Goal: Check status: Check status

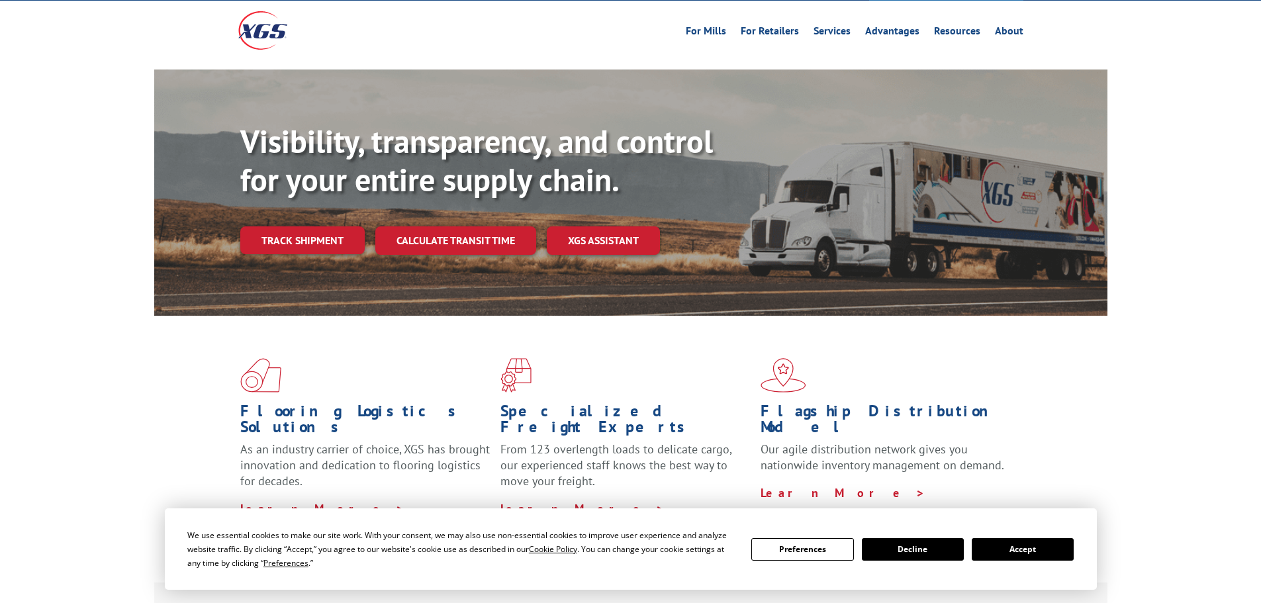
scroll to position [132, 0]
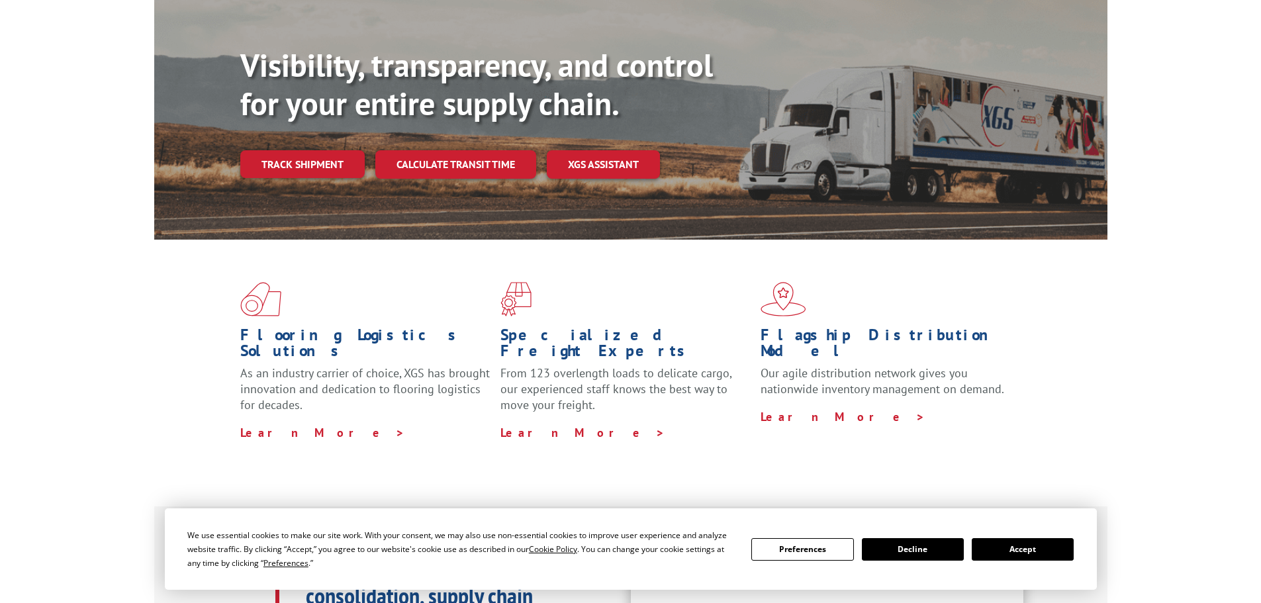
click at [1046, 546] on button "Accept" at bounding box center [1023, 549] width 102 height 23
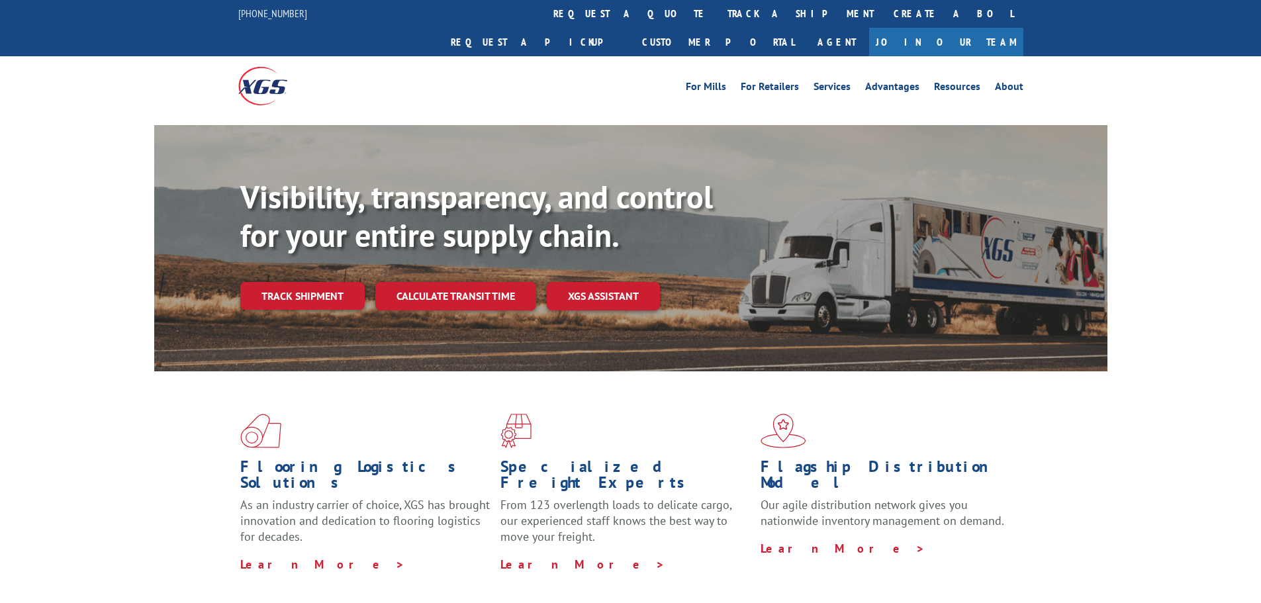
scroll to position [0, 0]
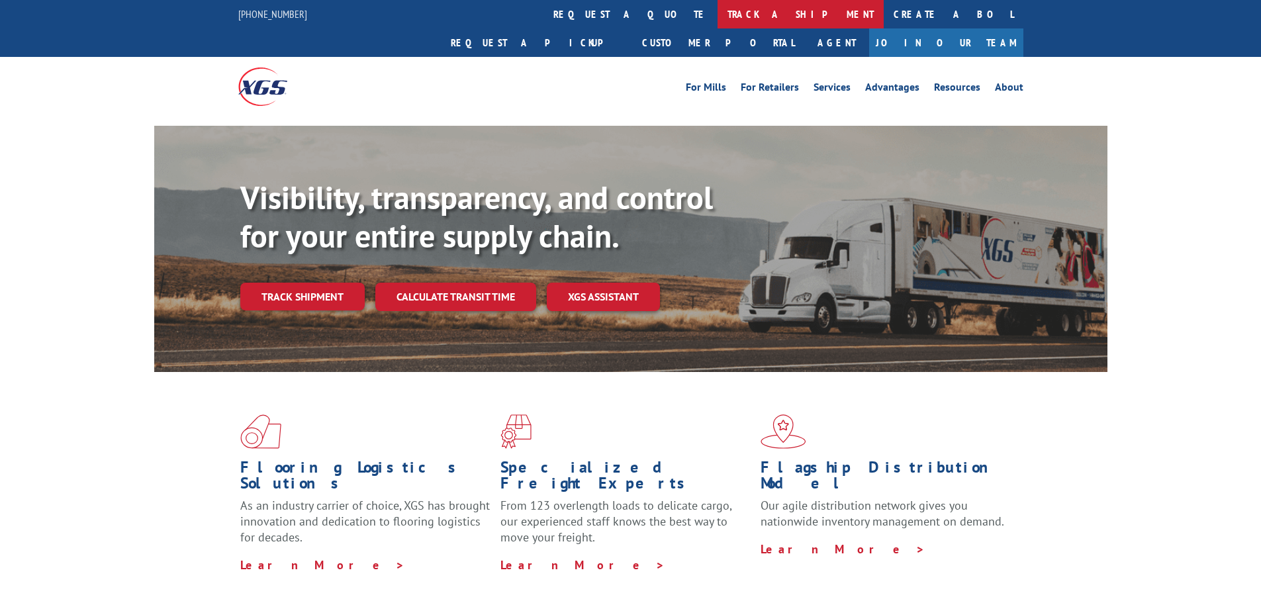
click at [718, 13] on link "track a shipment" at bounding box center [801, 14] width 166 height 28
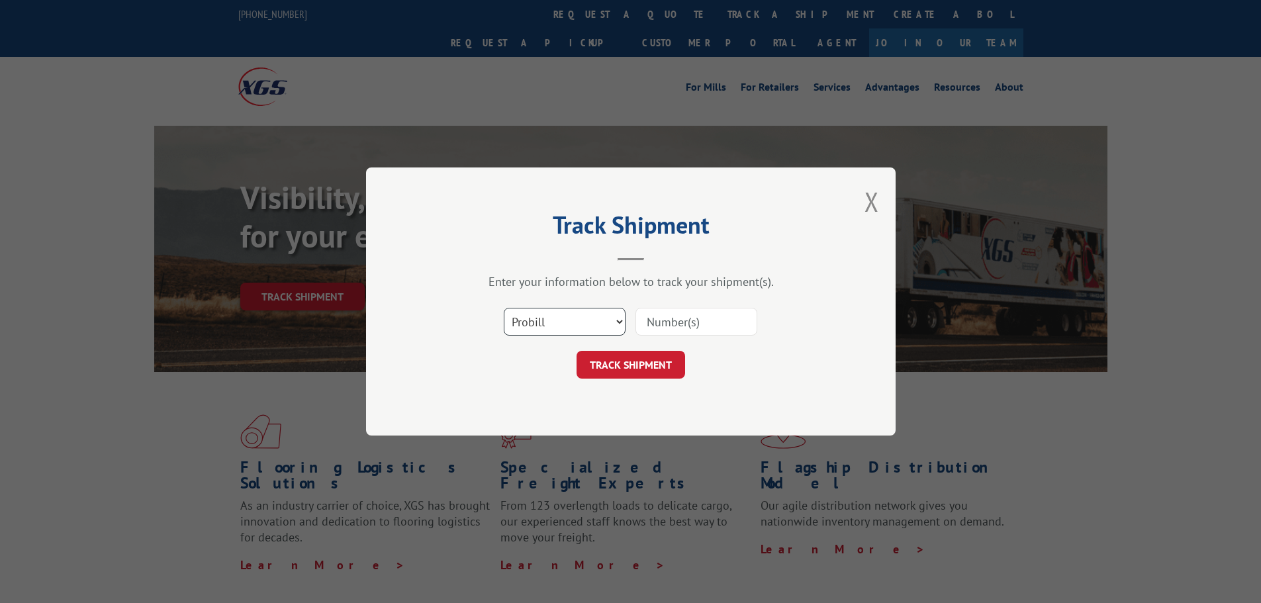
click at [593, 320] on select "Select category... Probill BOL PO" at bounding box center [565, 322] width 122 height 28
select select "po"
click at [504, 308] on select "Select category... Probill BOL PO" at bounding box center [565, 322] width 122 height 28
paste input "296987577"
type input "296987577"
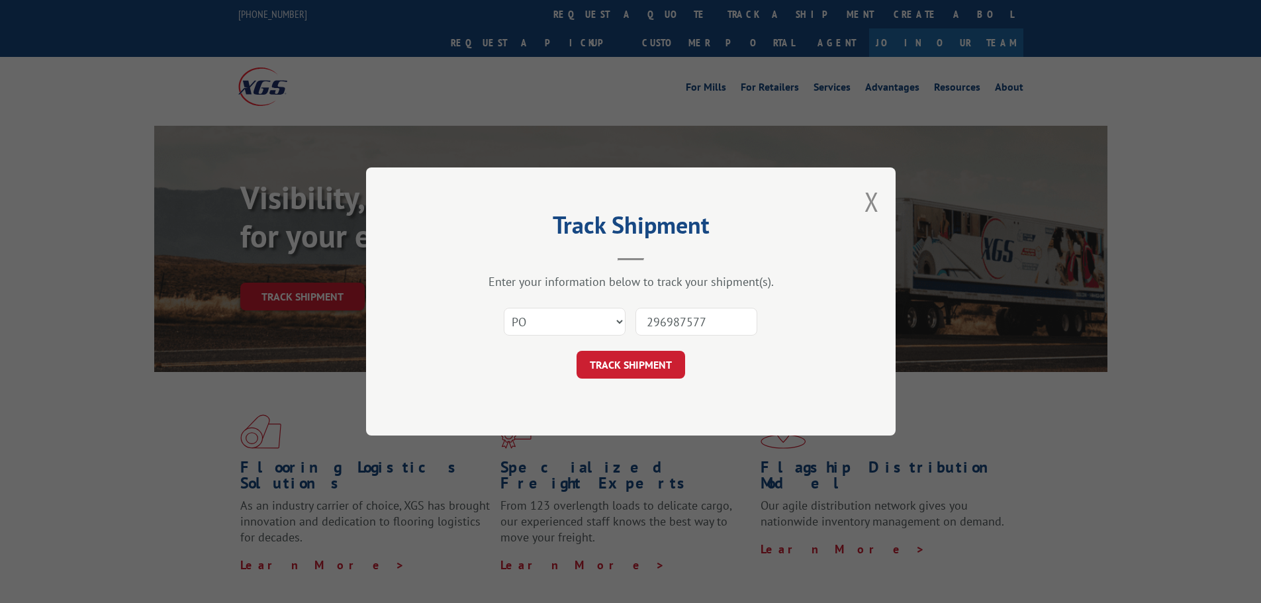
click at [623, 385] on div "Track Shipment Enter your information below to track your shipment(s). Select c…" at bounding box center [631, 302] width 530 height 268
click at [618, 362] on button "TRACK SHIPMENT" at bounding box center [631, 365] width 109 height 28
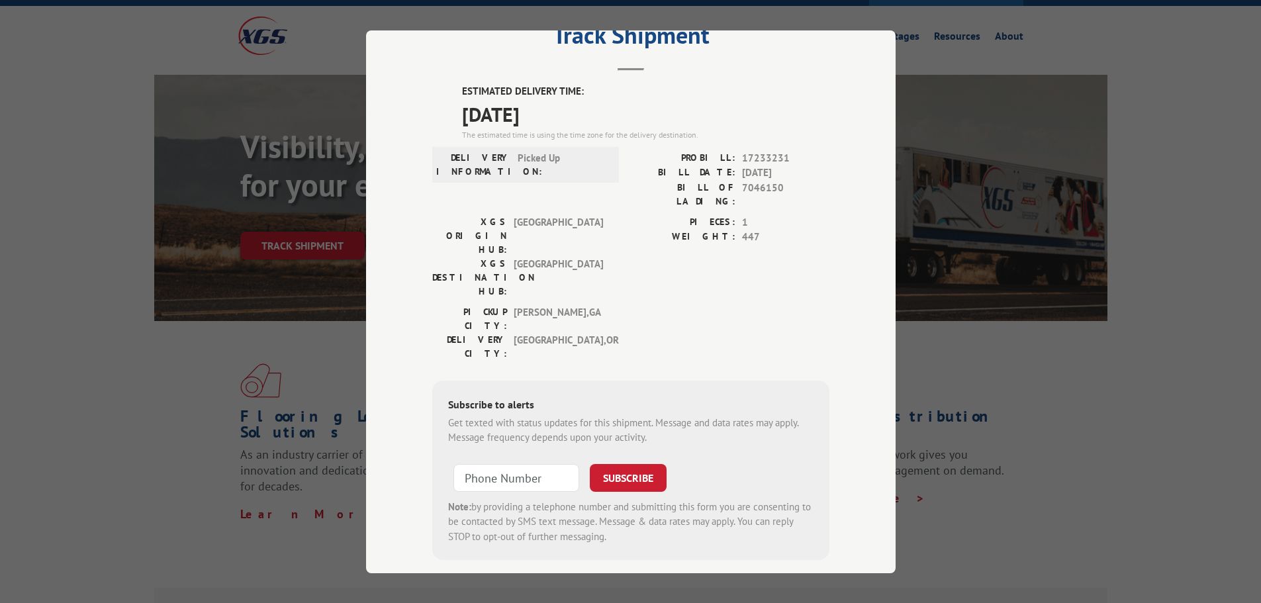
scroll to position [265, 0]
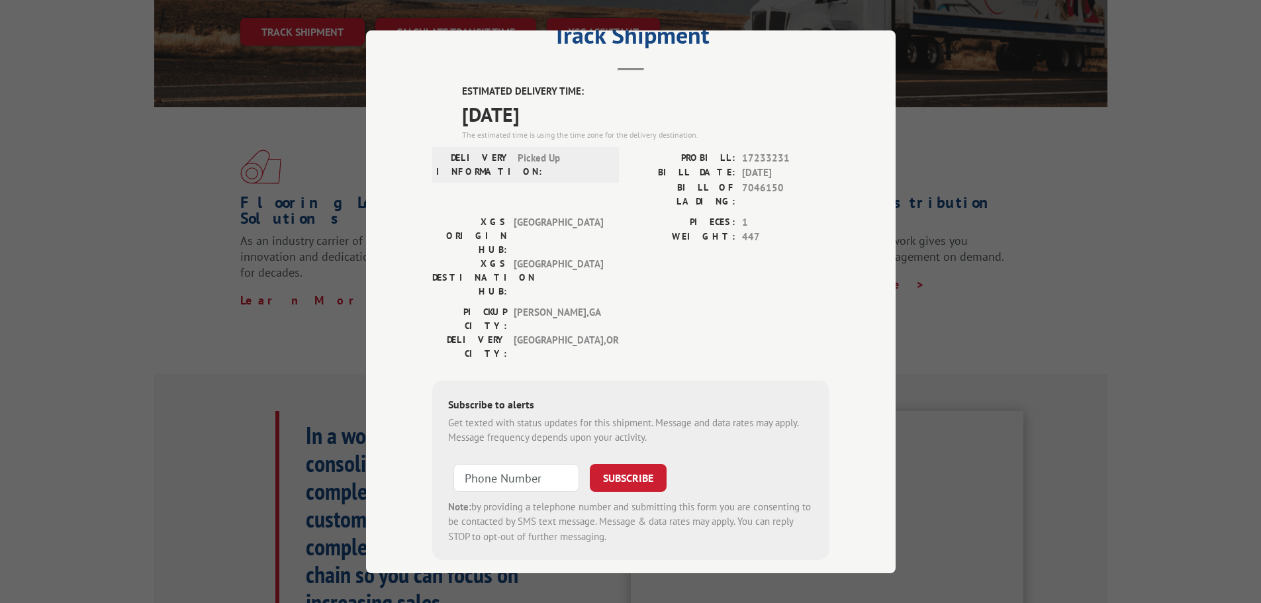
click at [1047, 141] on div "Track Shipment ESTIMATED DELIVERY TIME: [DATE] The estimated time is using the …" at bounding box center [630, 301] width 1261 height 603
